Goal: Task Accomplishment & Management: Complete application form

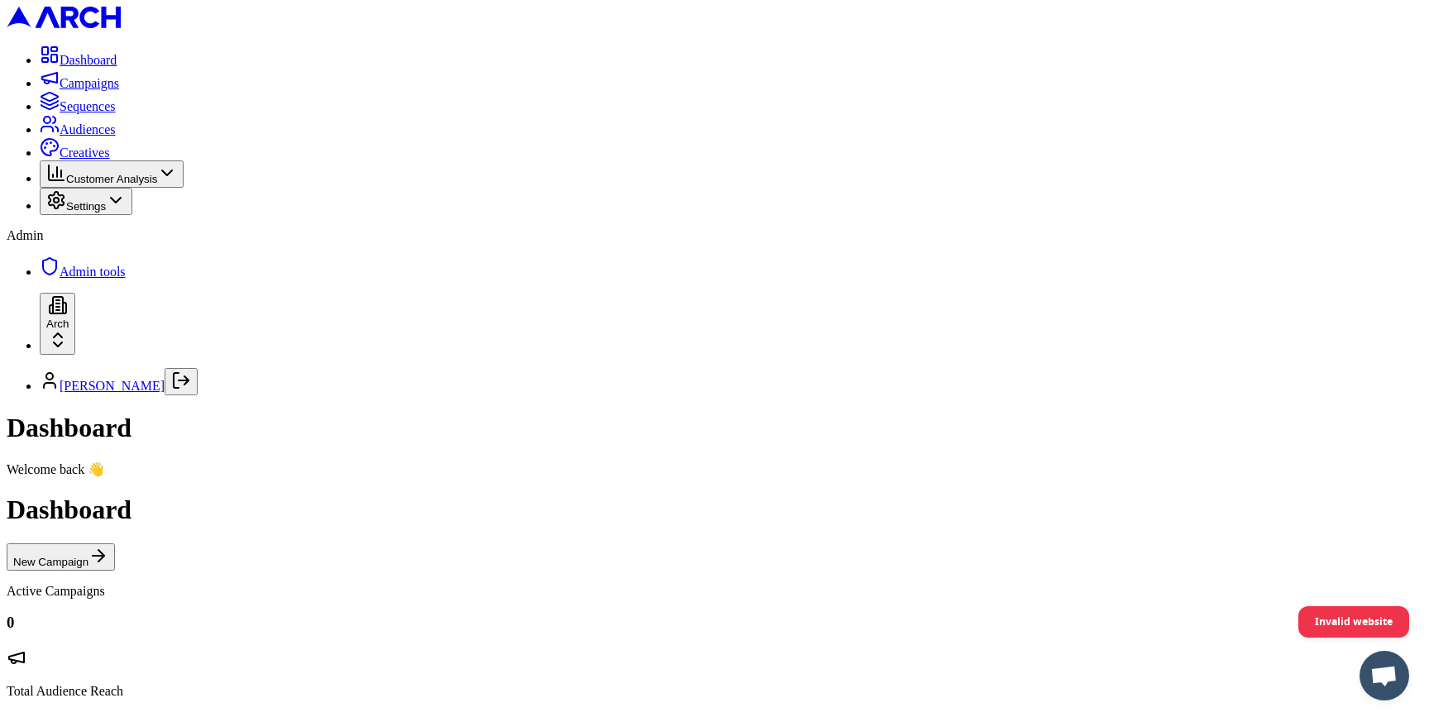
click at [177, 183] on icon at bounding box center [167, 173] width 20 height 20
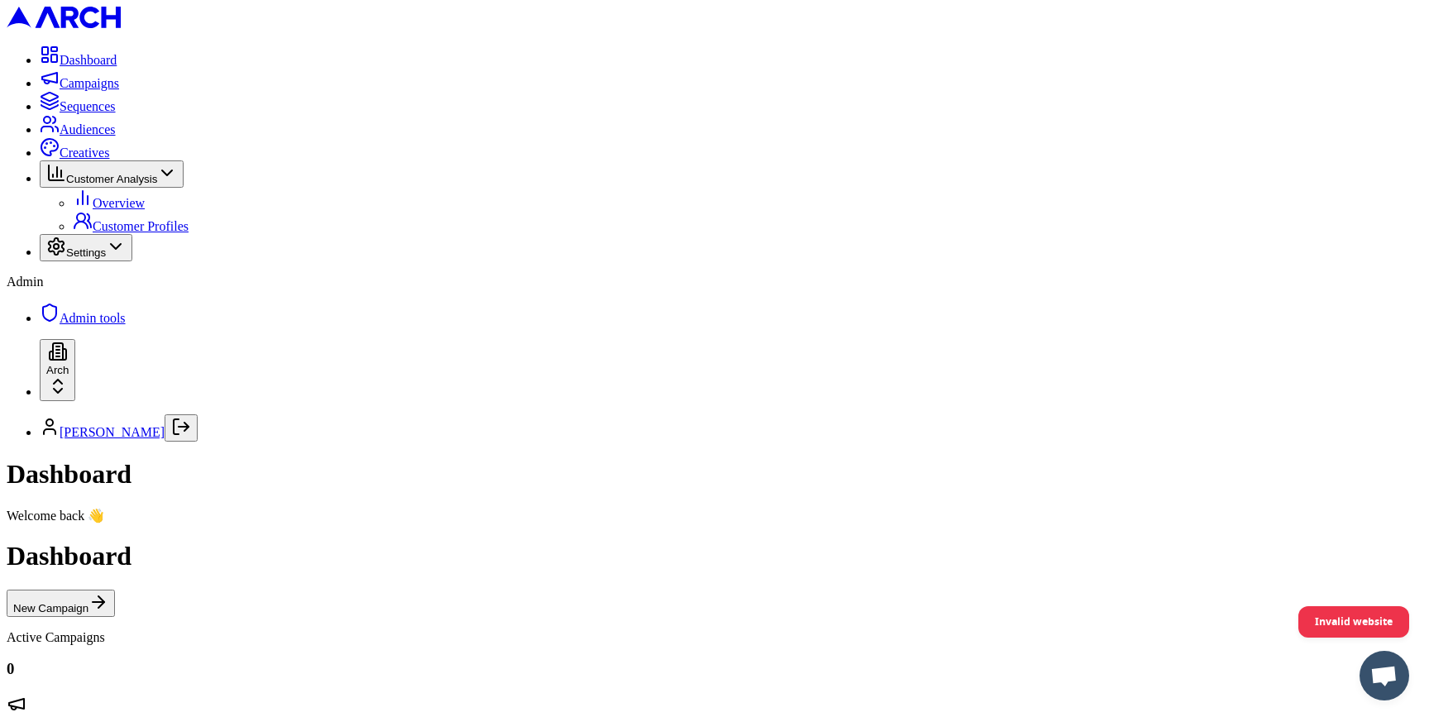
click at [126, 259] on div "Settings" at bounding box center [85, 247] width 79 height 22
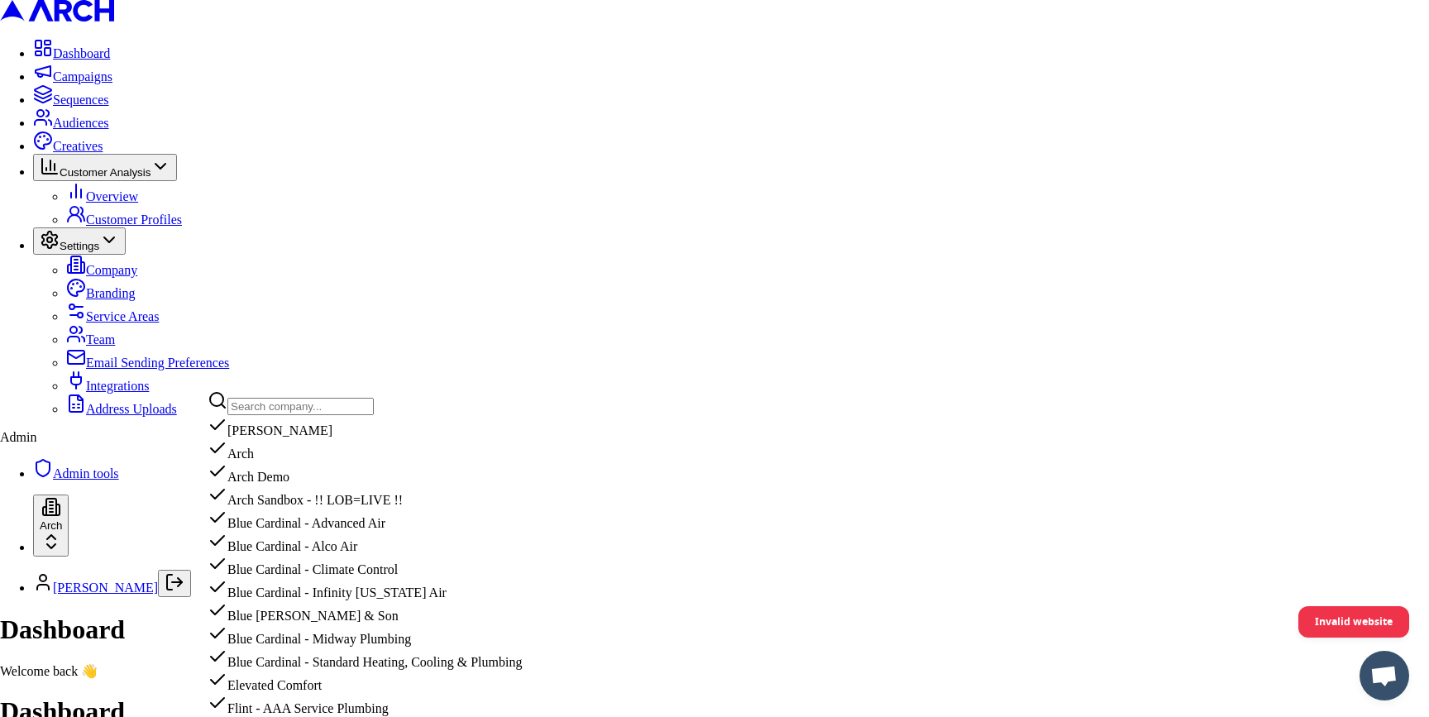
scroll to position [1753, 0]
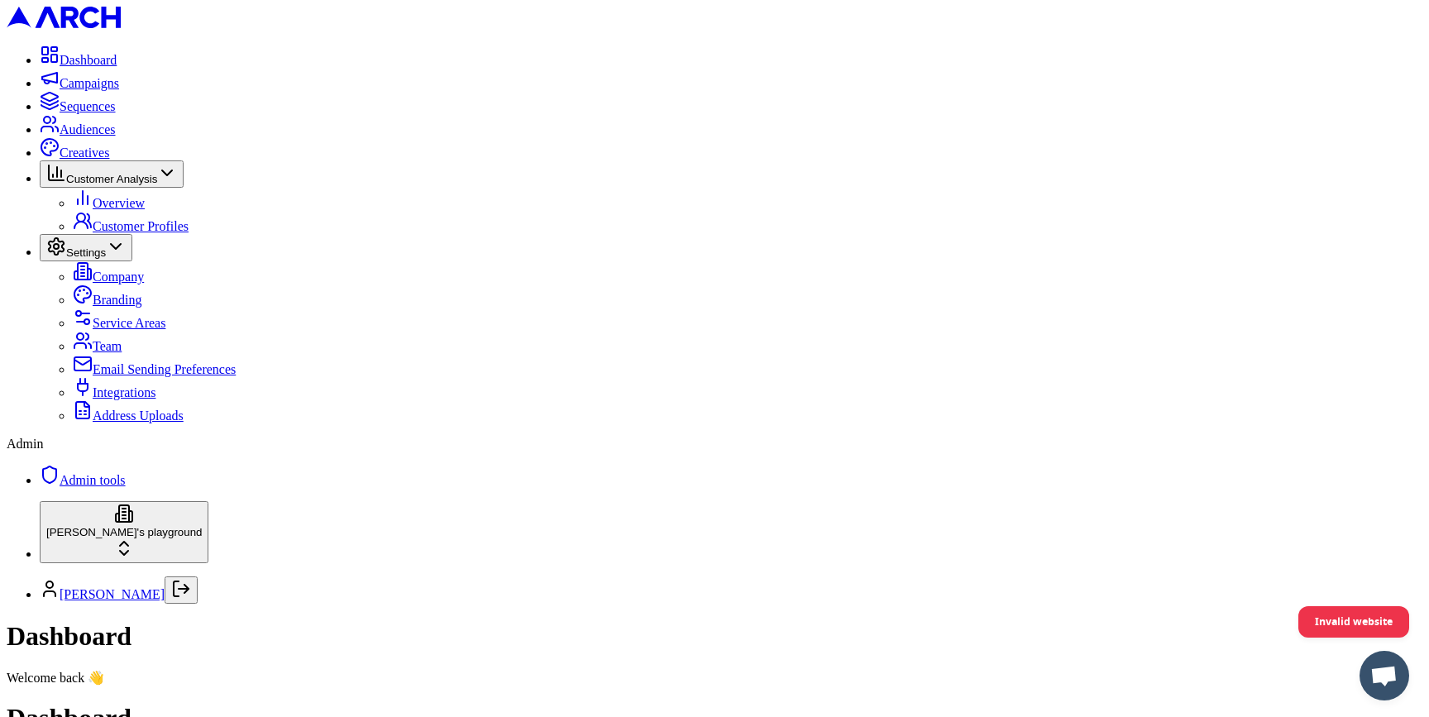
click at [123, 422] on span "Address Uploads" at bounding box center [138, 415] width 91 height 14
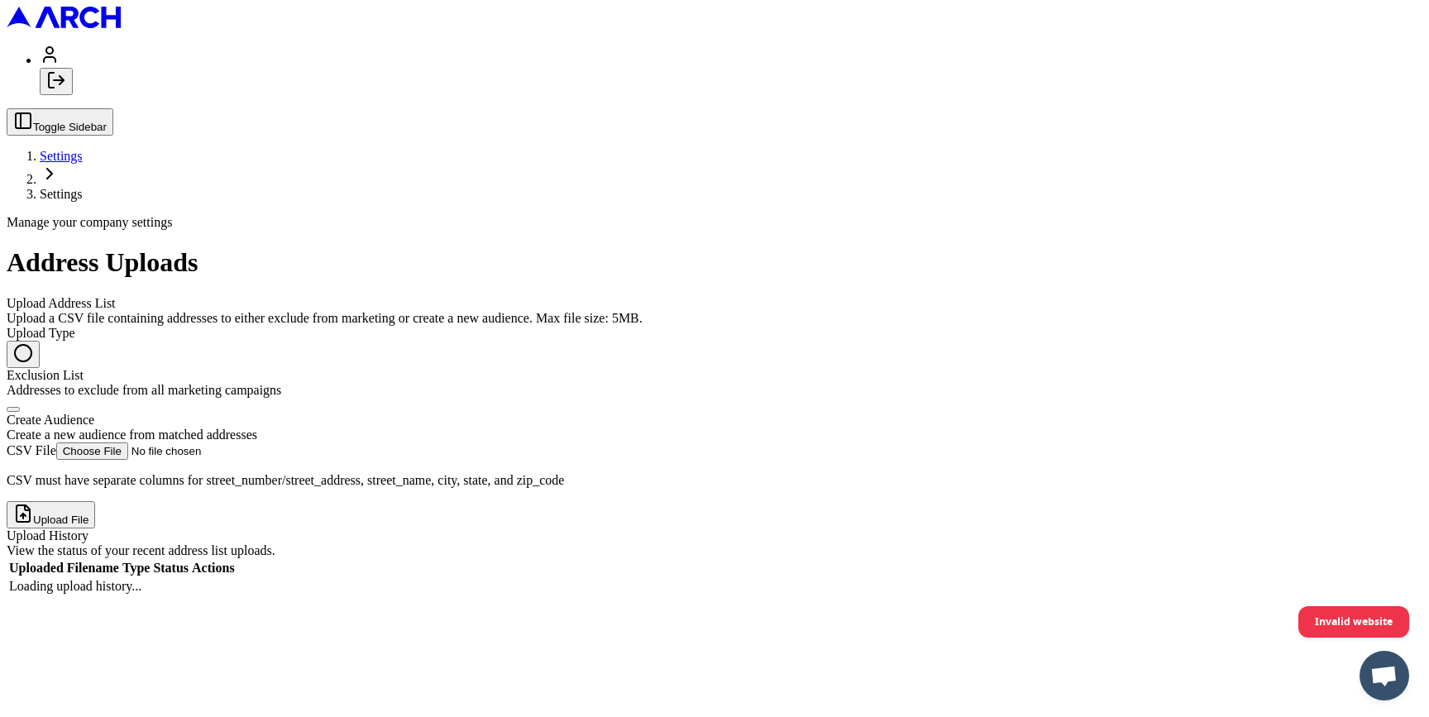
click at [20, 407] on button "Create Audience Create a new audience from matched addresses" at bounding box center [13, 409] width 13 height 5
radio input "false"
radio input "true"
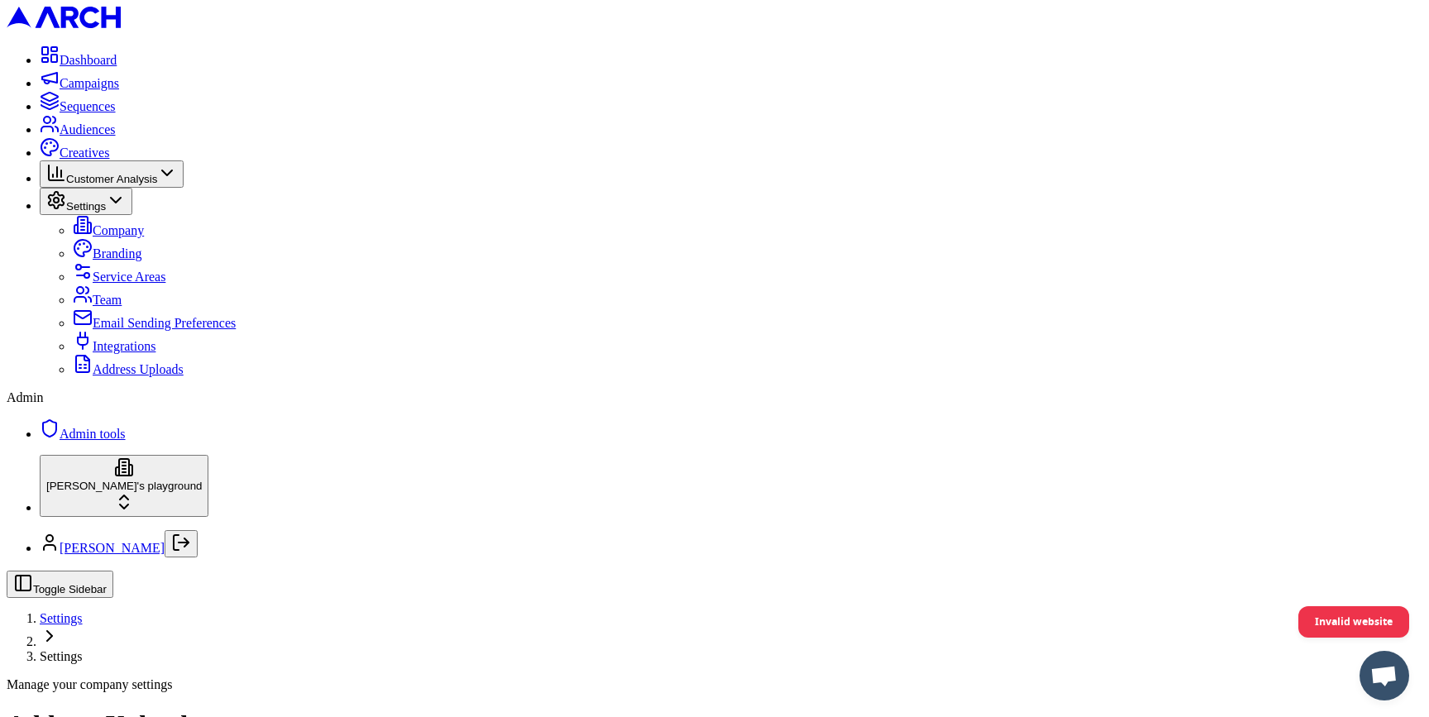
type input "C:\fakepath\demand-iq-leads-Aug-19-[DATE] - demand-iq-leads-Aug-19-[DATE].csv"
type input "test emil"
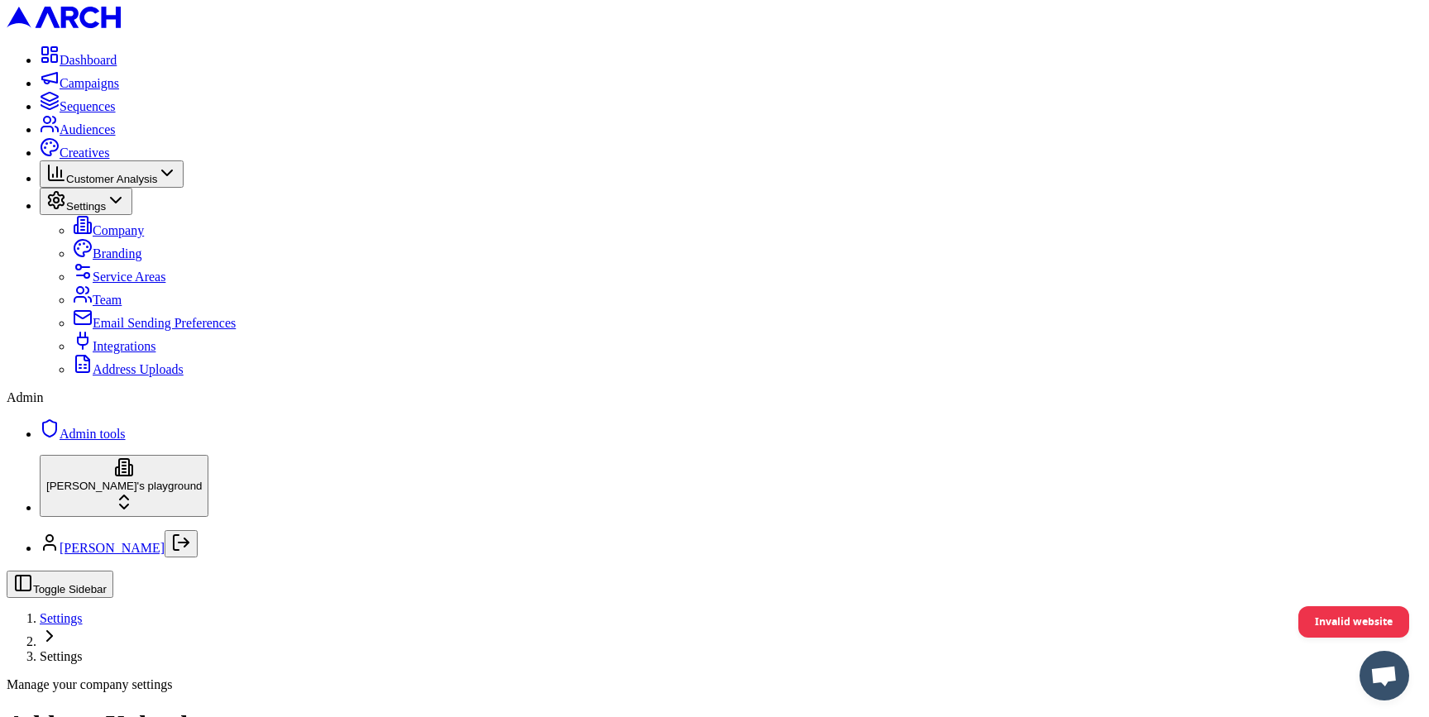
click at [190, 656] on html "Dashboard Campaigns Sequences Audiences Creatives Customer Analysis Settings Co…" at bounding box center [714, 543] width 1429 height 1087
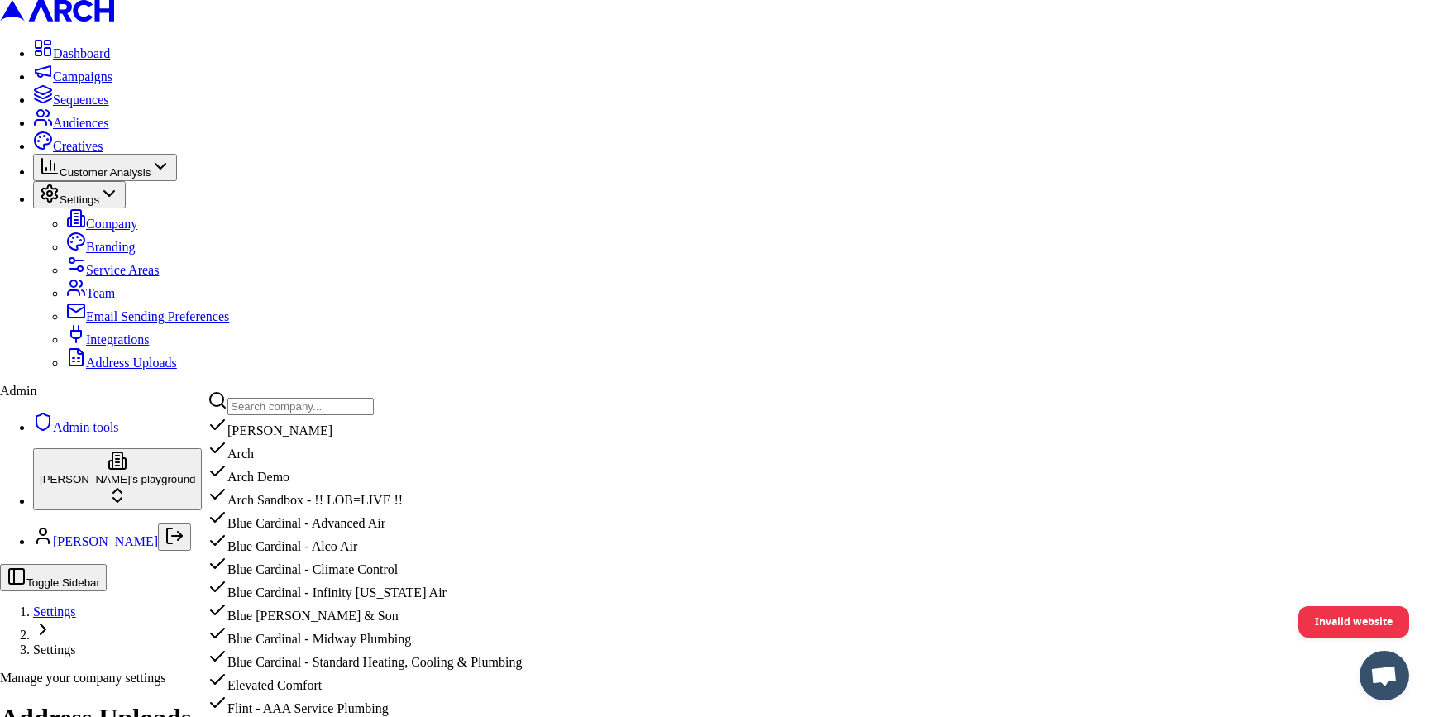
scroll to position [1241, 0]
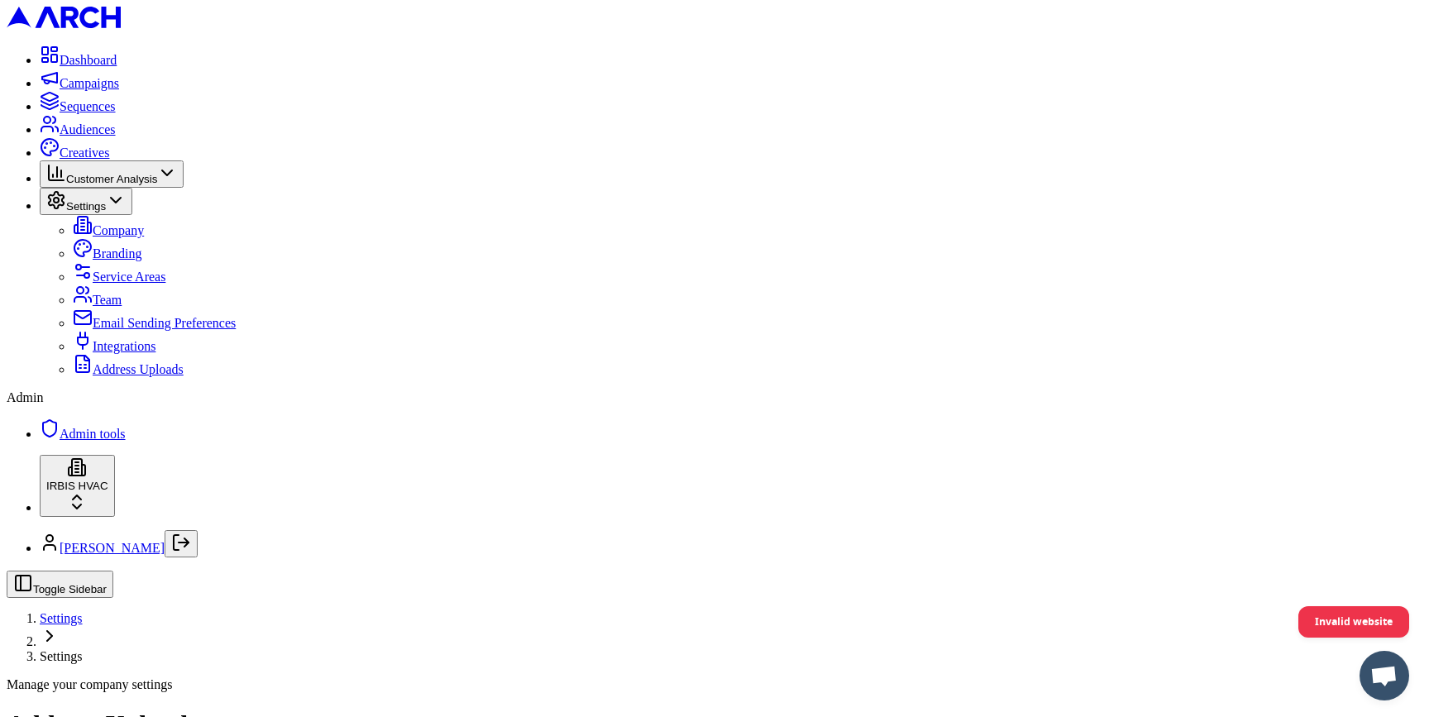
scroll to position [68, 0]
type input "C:\fakepath\demand-iq-leads-Aug-19-[DATE] - demand-iq-leads-Aug-19-[DATE].csv"
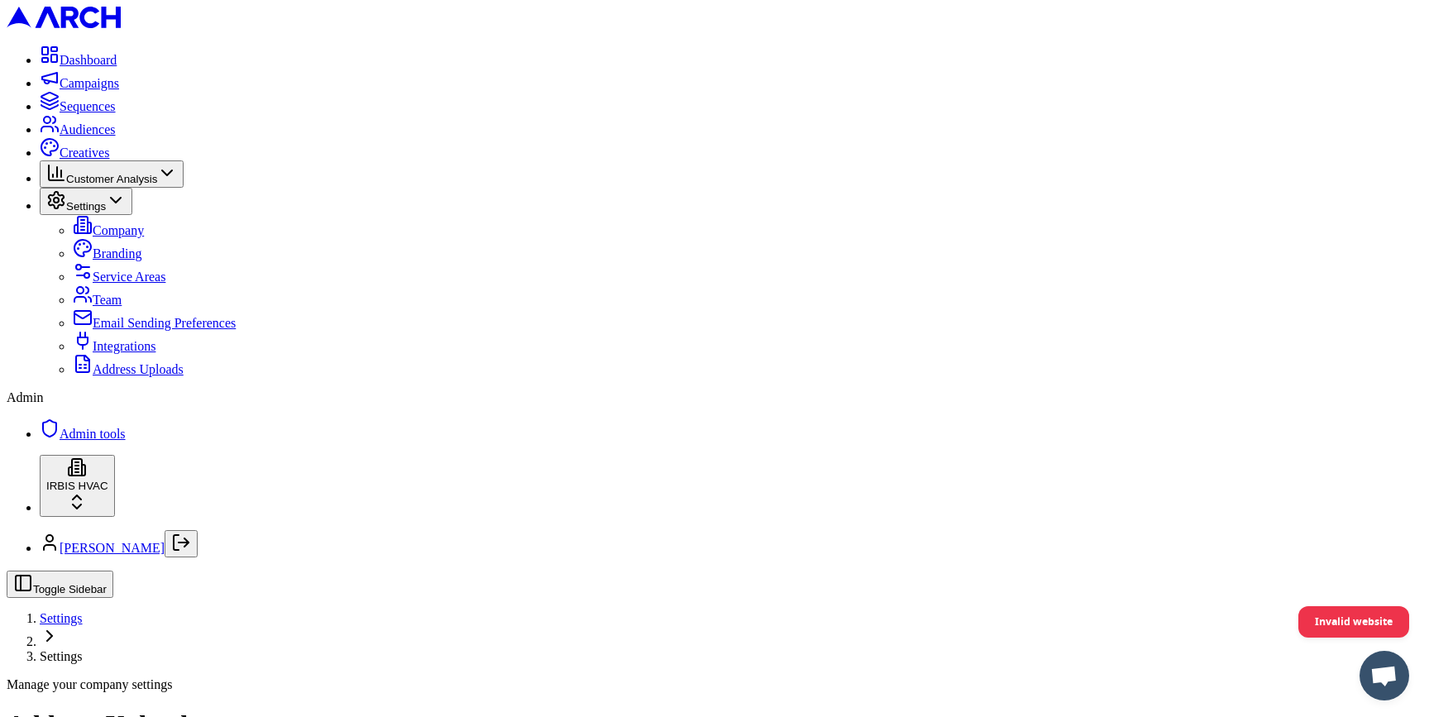
scroll to position [160, 0]
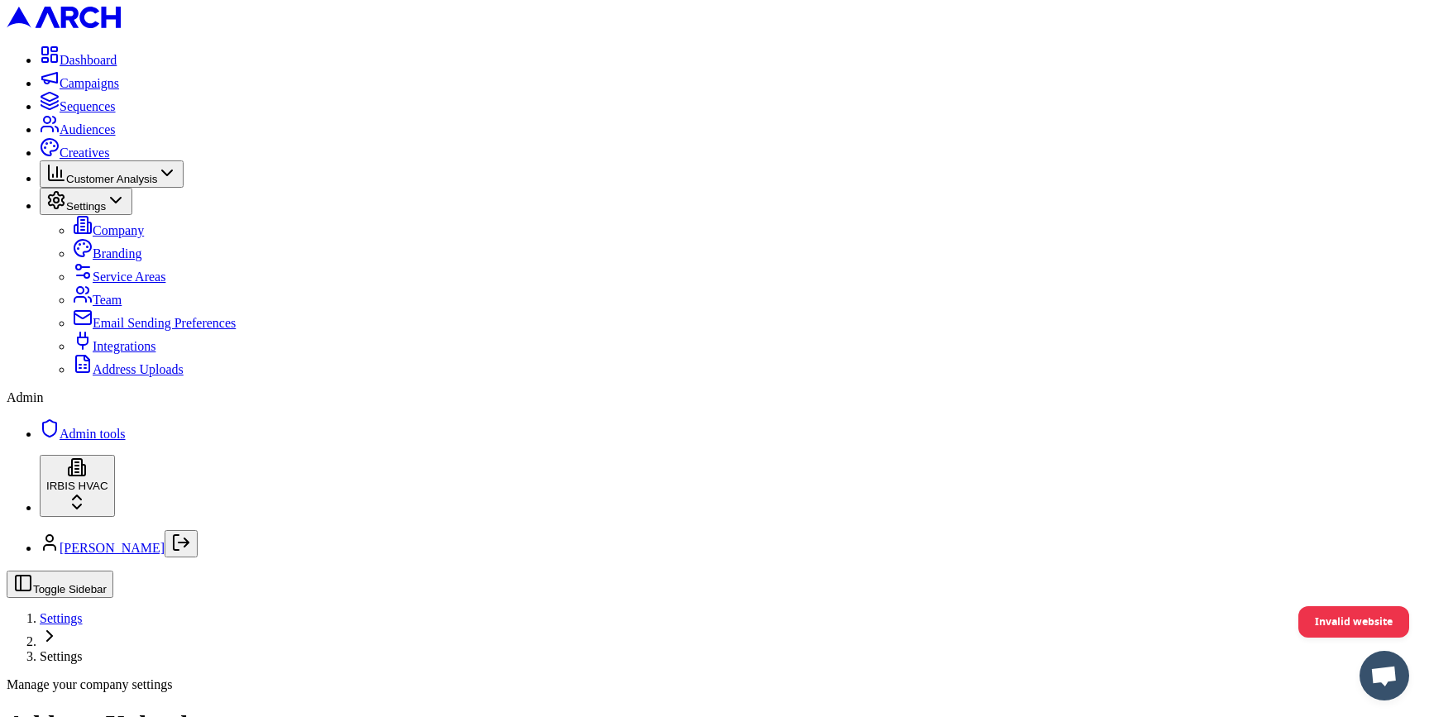
scroll to position [11, 0]
radio input "true"
radio input "false"
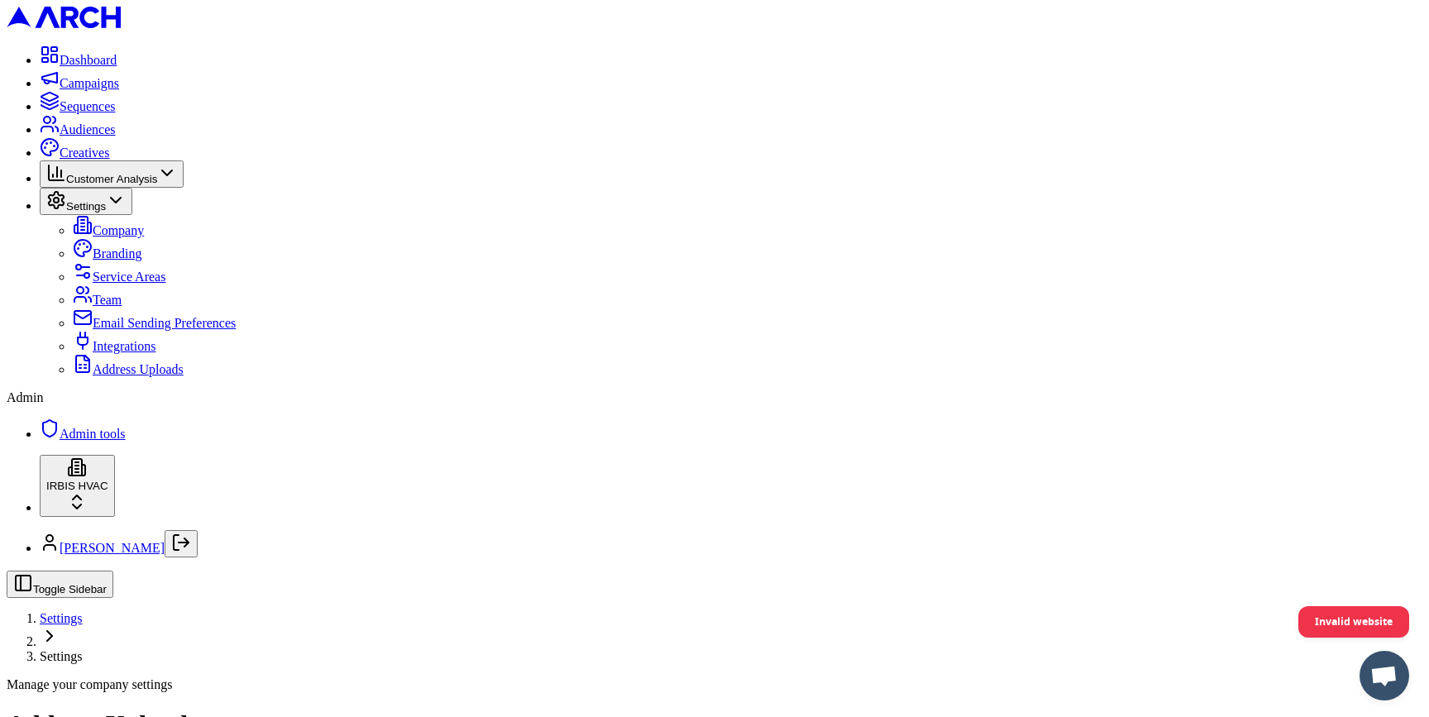
radio input "false"
radio input "true"
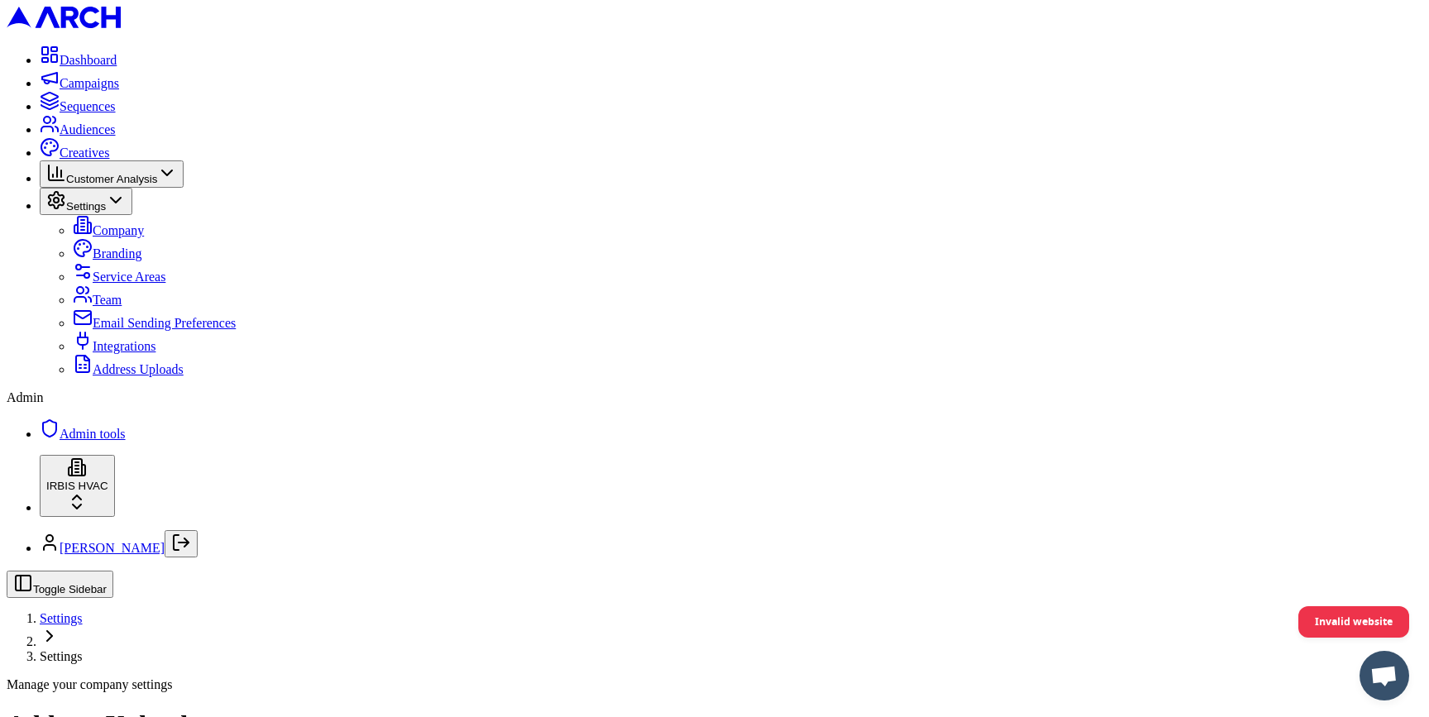
type input "C:\fakepath\demand-iq-leads-Aug-19-[DATE] - demand-iq-leads-Aug-19-[DATE].csv"
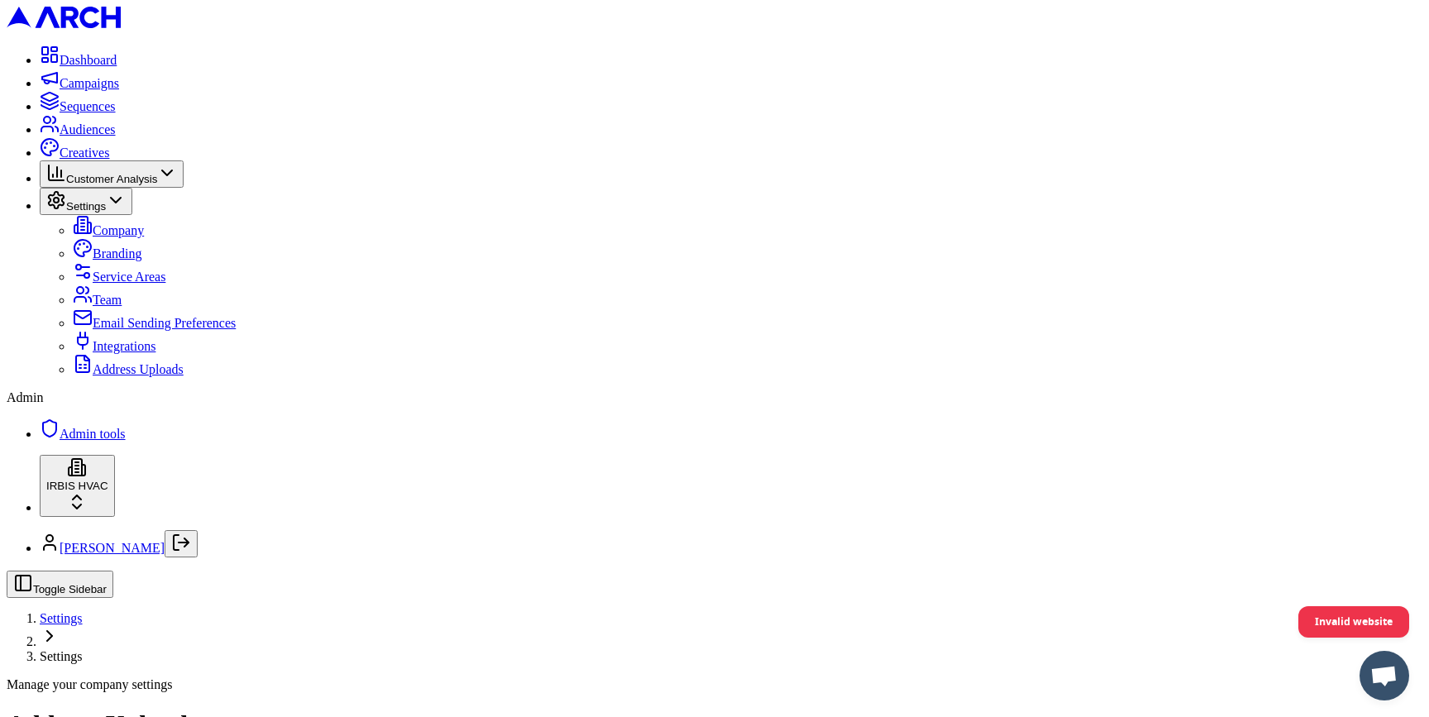
type input "demand-iq-leads-[DATE]-to-[DATE]"
click at [184, 668] on html "Dashboard Campaigns Sequences Audiences Creatives Customer Analysis Settings Co…" at bounding box center [714, 606] width 1429 height 1212
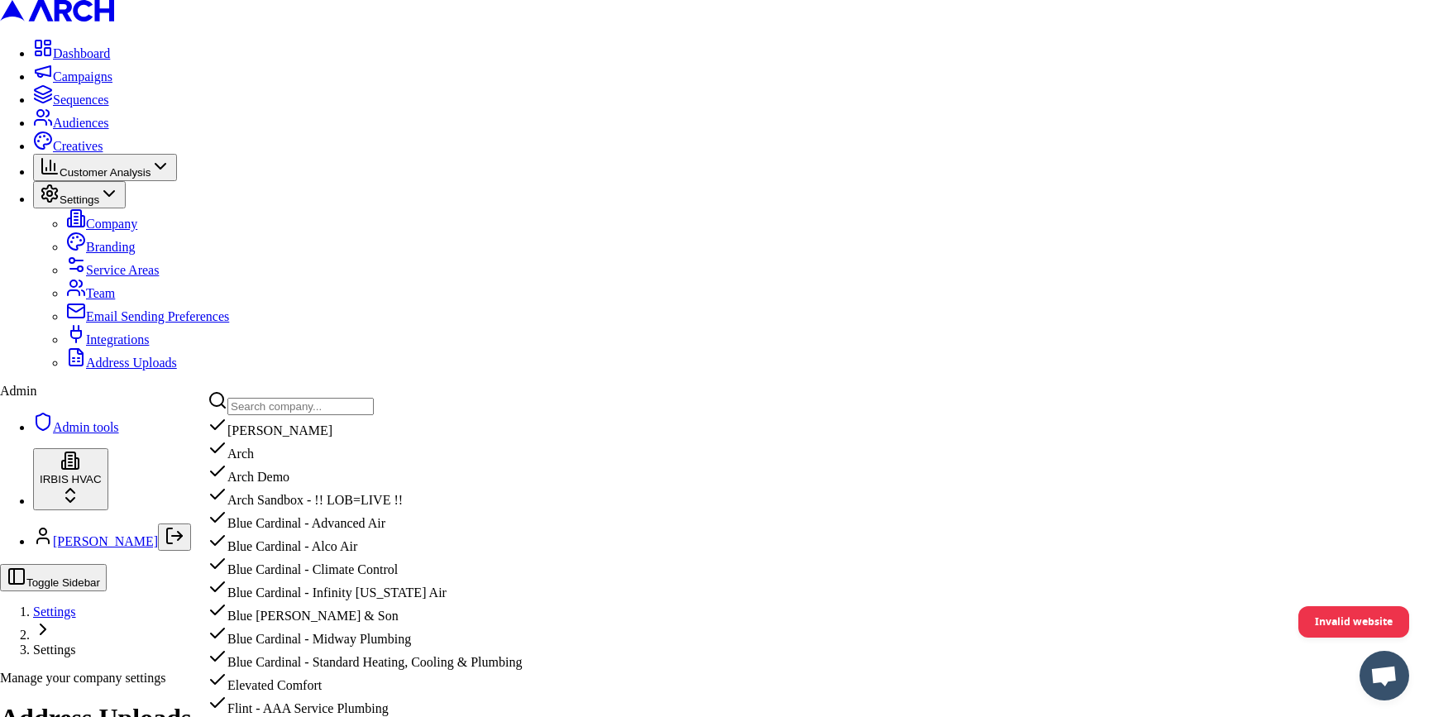
scroll to position [1753, 0]
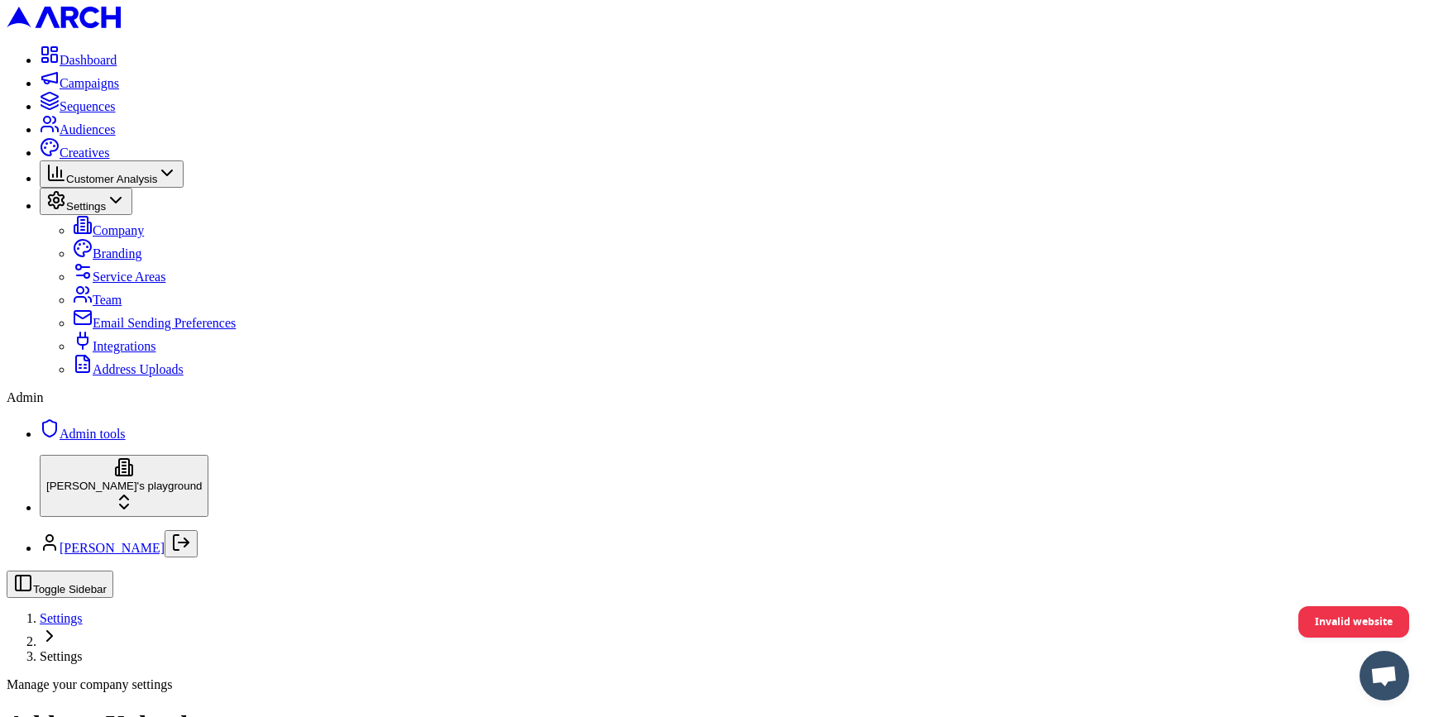
click at [103, 136] on span "Audiences" at bounding box center [88, 129] width 56 height 14
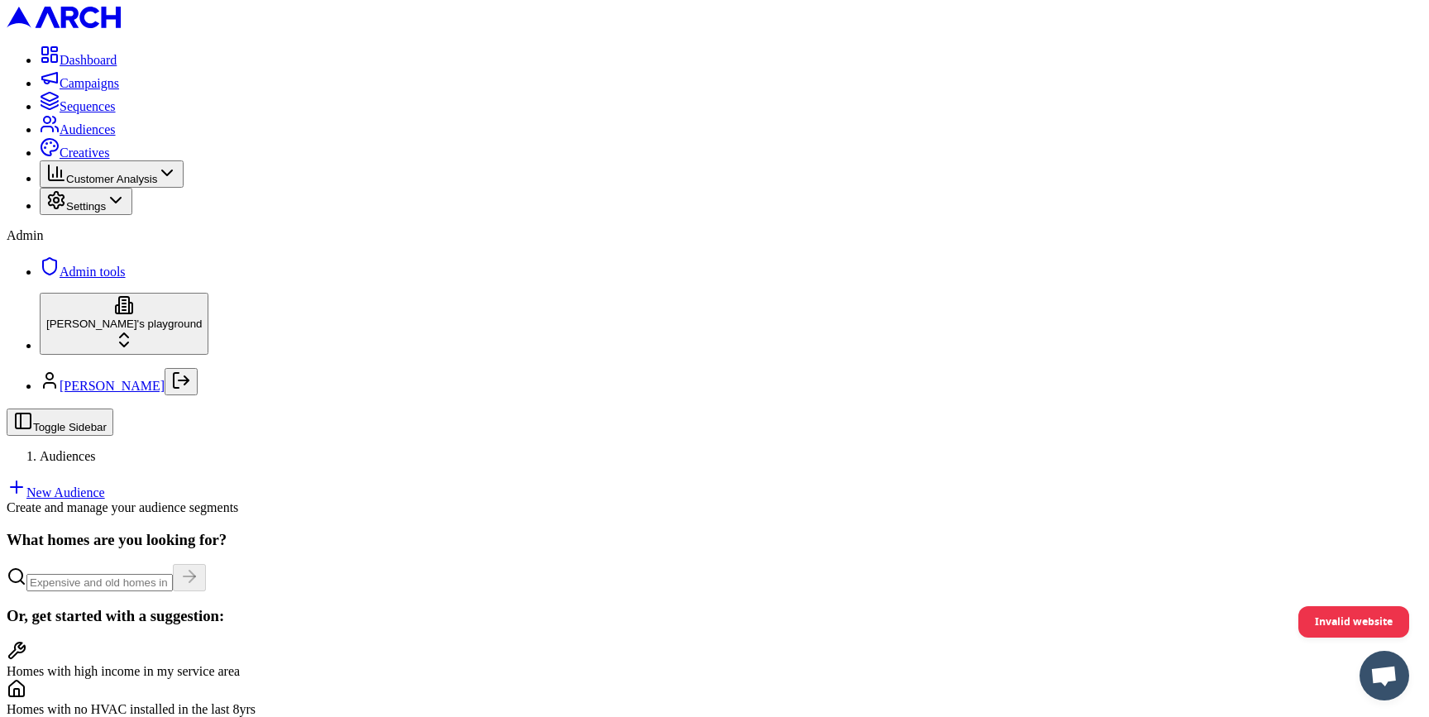
scroll to position [21, 0]
click at [183, 661] on html "Dashboard Campaigns Sequences Audiences Creatives Customer Analysis Settings Ad…" at bounding box center [714, 660] width 1429 height 1321
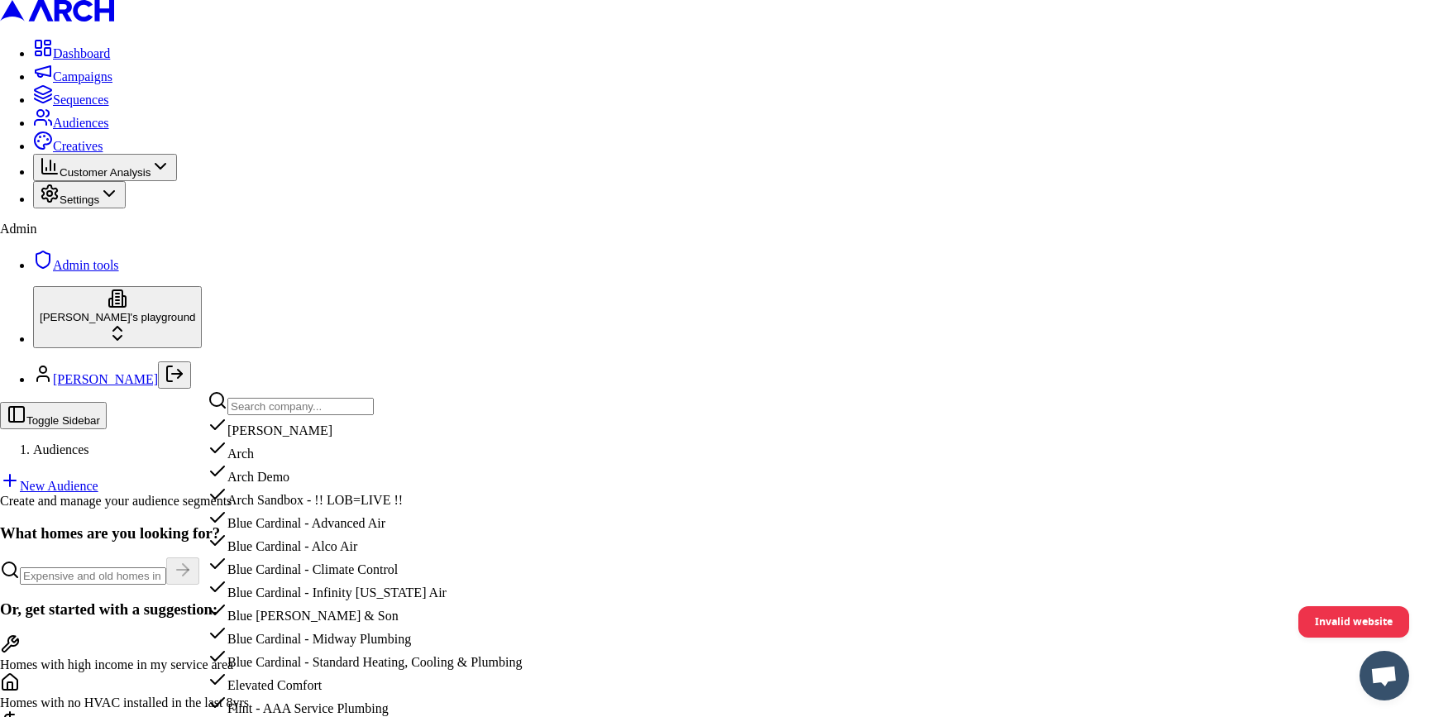
scroll to position [1208, 0]
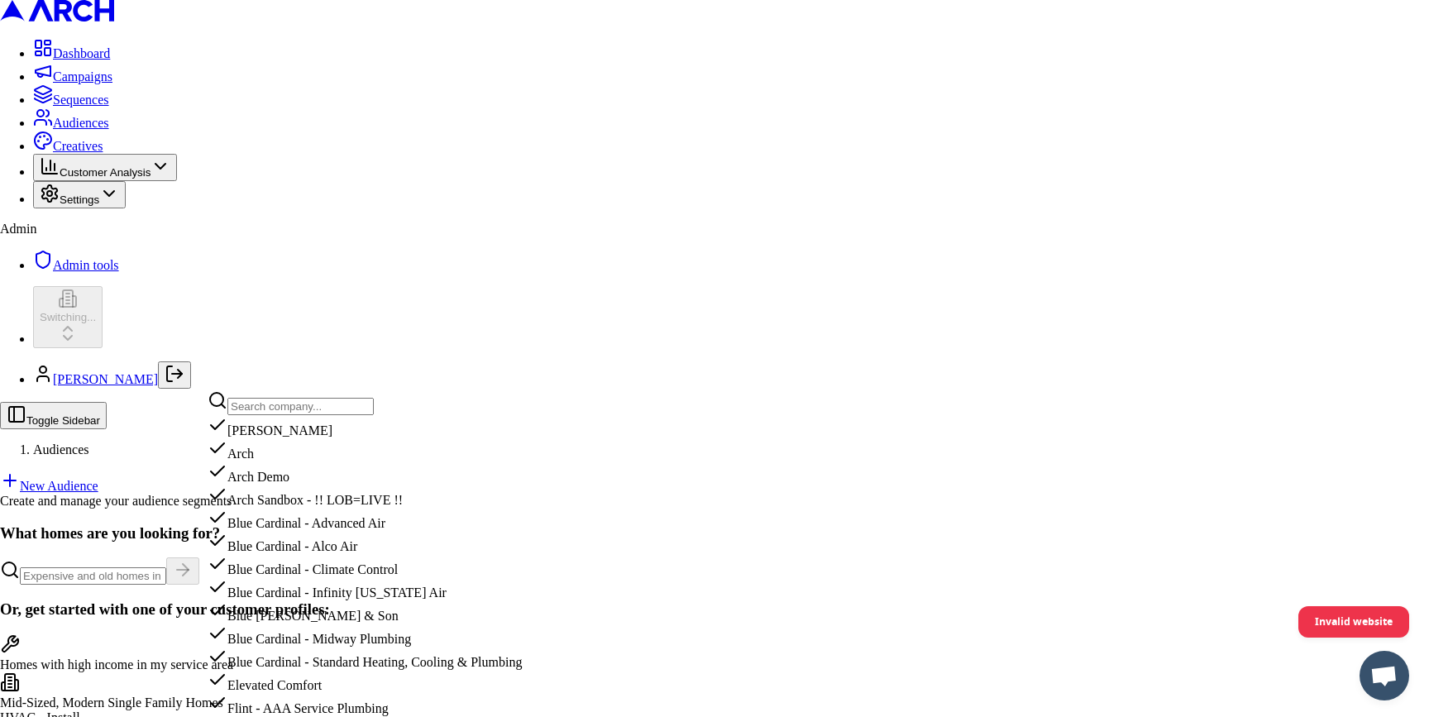
click at [308, 278] on html "Dashboard Campaigns Sequences Audiences Creatives Customer Analysis Settings Ad…" at bounding box center [714, 505] width 1429 height 1011
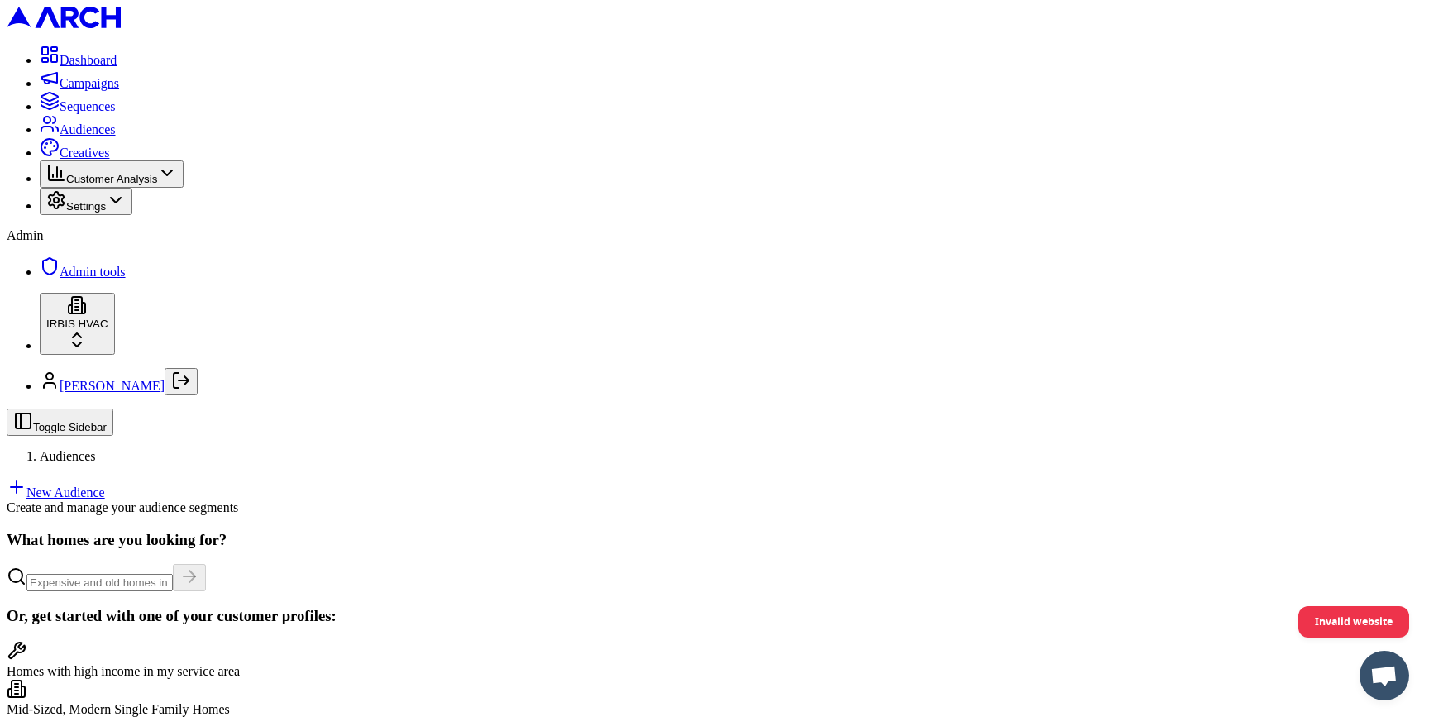
scroll to position [251, 0]
click at [106, 212] on span "Settings" at bounding box center [86, 206] width 40 height 12
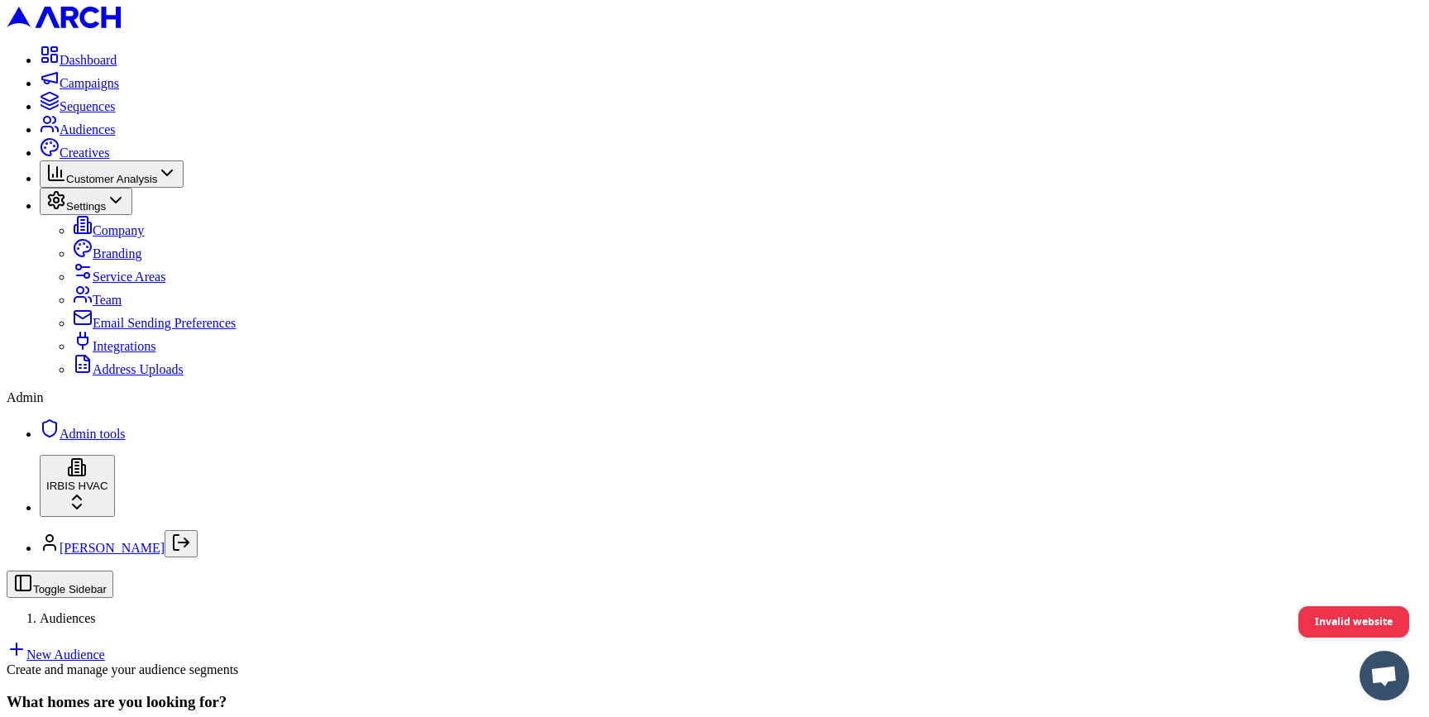
click at [142, 376] on span "Address Uploads" at bounding box center [138, 369] width 91 height 14
radio input "false"
radio input "true"
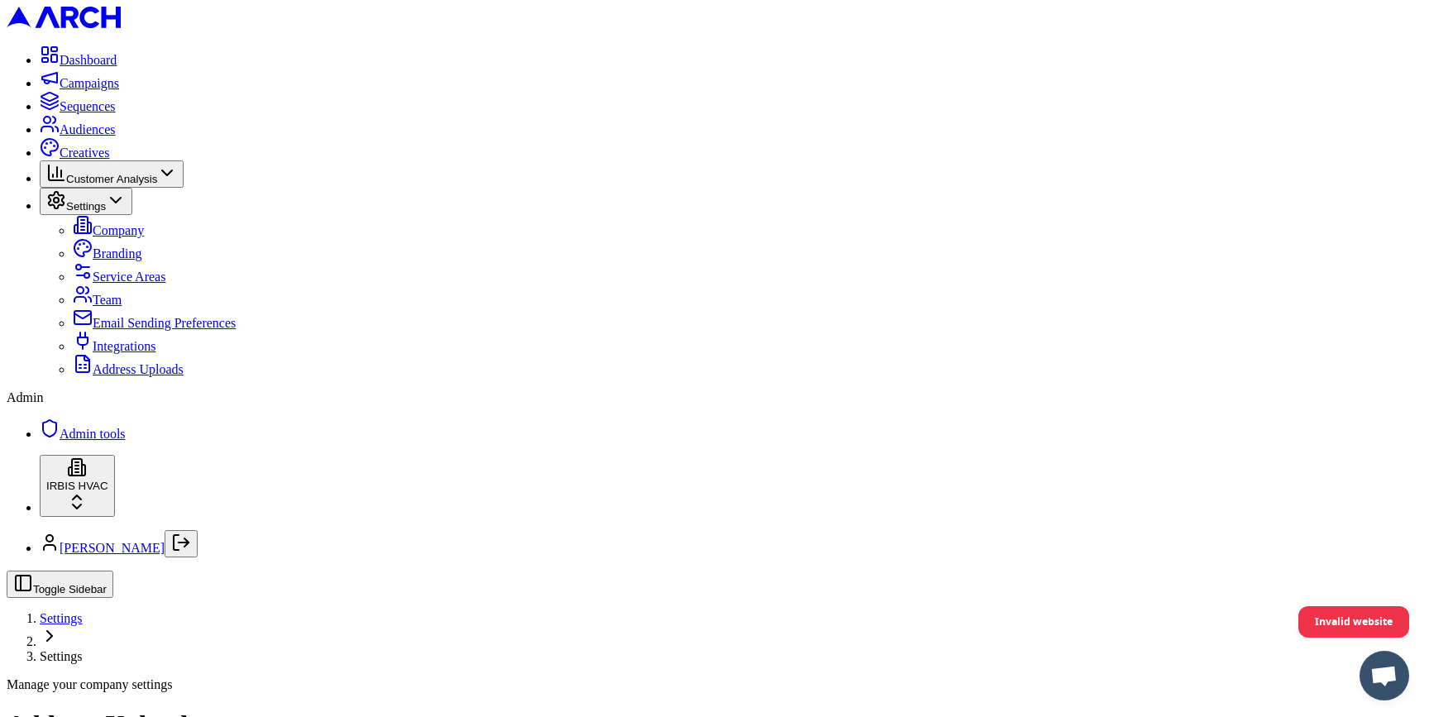
type input "C:\fakepath\demand-iq-leads-Aug-19-[DATE] - demand-iq-leads-Aug-19-[DATE].csv"
paste input "demand-iq-leads-[DATE]-to-[DATE]"
type input "demand-iq-leads-[DATE]-to-[DATE]"
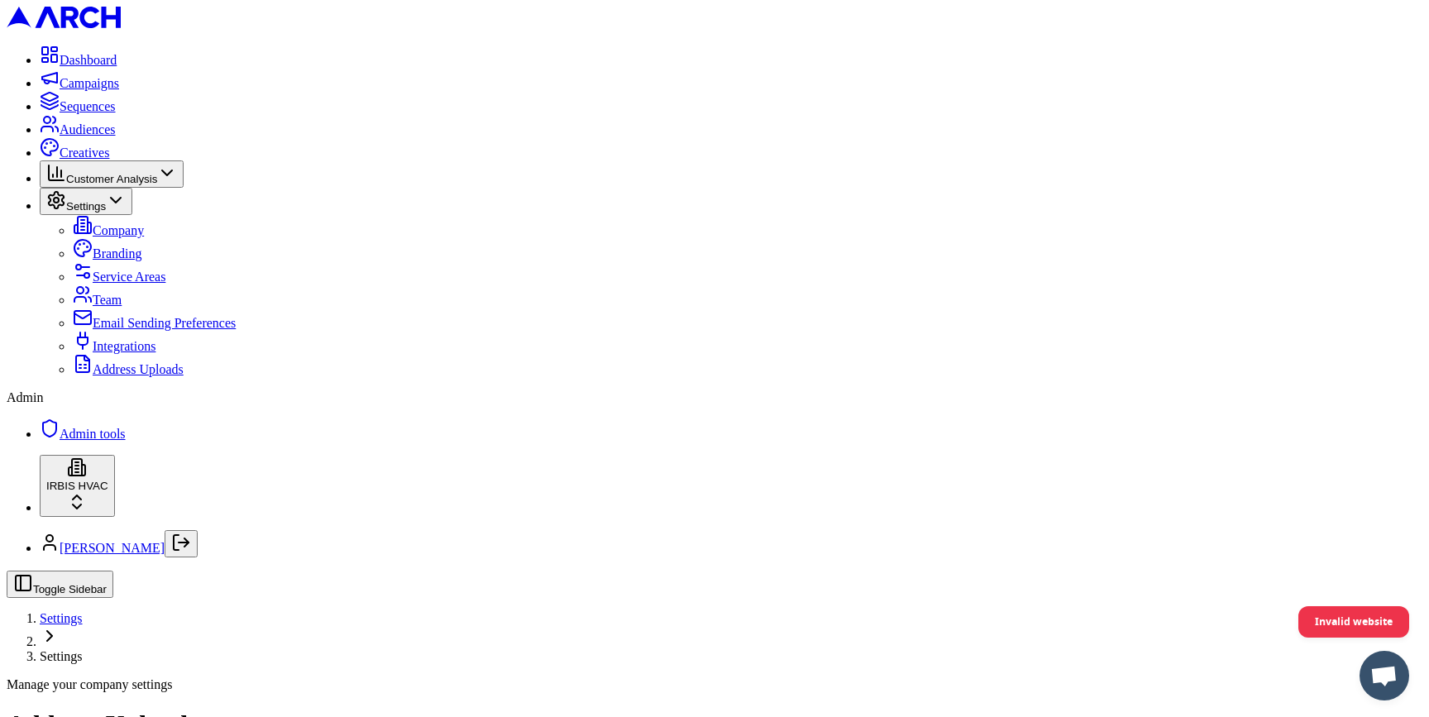
scroll to position [69, 0]
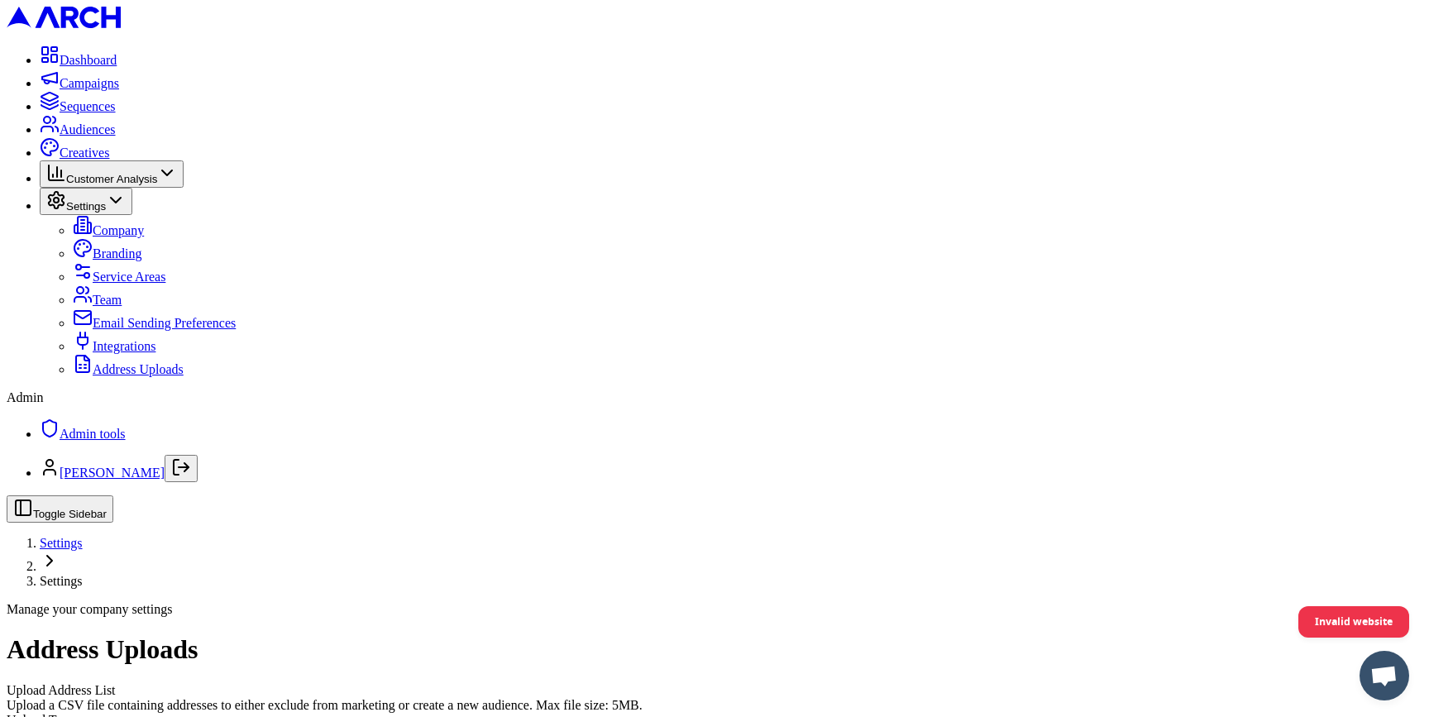
click at [102, 136] on span "Audiences" at bounding box center [88, 129] width 56 height 14
